Goal: Check status: Check status

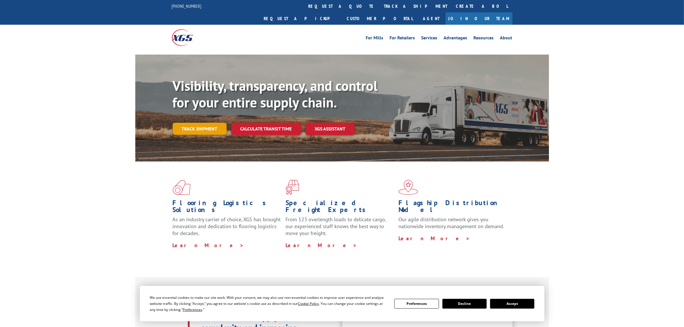
click at [183, 123] on link "Track shipment" at bounding box center [200, 129] width 54 height 12
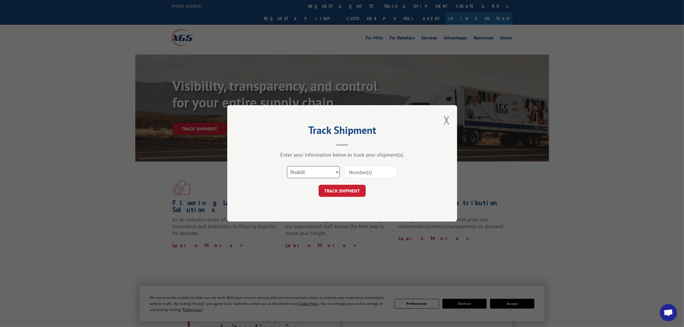
drag, startPoint x: 331, startPoint y: 174, endPoint x: 328, endPoint y: 175, distance: 3.2
click at [331, 174] on select "Select category... Probill BOL PO" at bounding box center [313, 172] width 53 height 12
select select "po"
click at [287, 166] on select "Select category... Probill BOL PO" at bounding box center [313, 172] width 53 height 12
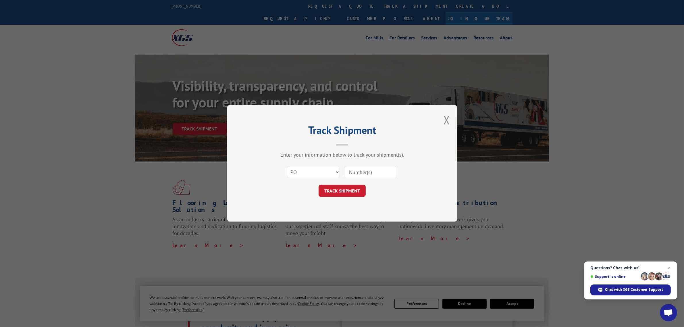
click at [356, 172] on input at bounding box center [370, 172] width 53 height 12
type input "04980154"
click button "TRACK SHIPMENT" at bounding box center [341, 191] width 47 height 12
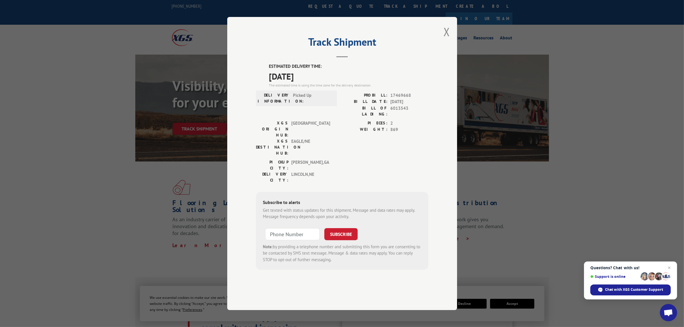
drag, startPoint x: 278, startPoint y: 91, endPoint x: 318, endPoint y: 92, distance: 39.9
click at [318, 83] on span "[DATE]" at bounding box center [348, 76] width 159 height 13
click at [298, 83] on span "[DATE]" at bounding box center [348, 76] width 159 height 13
click at [447, 39] on button "Close modal" at bounding box center [446, 31] width 6 height 15
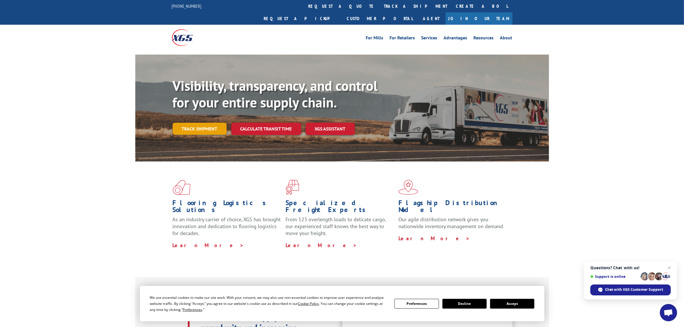
click at [204, 123] on link "Track shipment" at bounding box center [200, 129] width 54 height 12
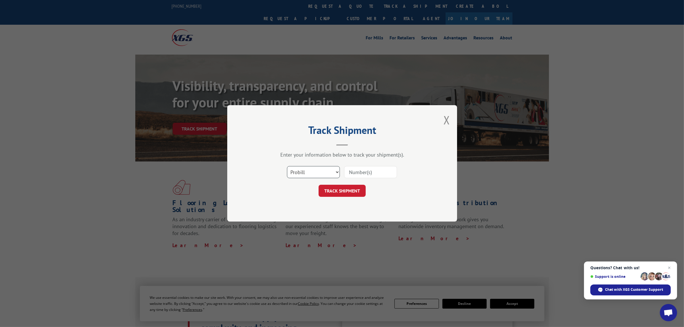
click at [329, 171] on select "Select category... Probill BOL PO" at bounding box center [313, 172] width 53 height 12
select select "po"
click at [287, 166] on select "Select category... Probill BOL PO" at bounding box center [313, 172] width 53 height 12
click at [358, 175] on input at bounding box center [370, 172] width 53 height 12
type input "04980169"
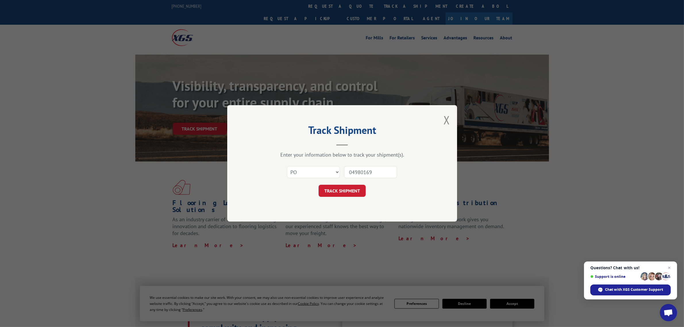
click at [318, 185] on button "TRACK SHIPMENT" at bounding box center [341, 191] width 47 height 12
